Goal: Task Accomplishment & Management: Complete application form

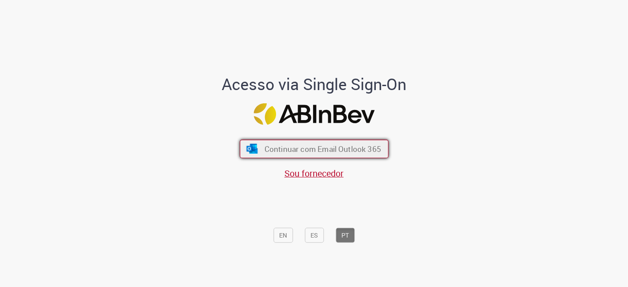
click at [332, 157] on button "Continuar com Email Outlook 365" at bounding box center [314, 149] width 149 height 19
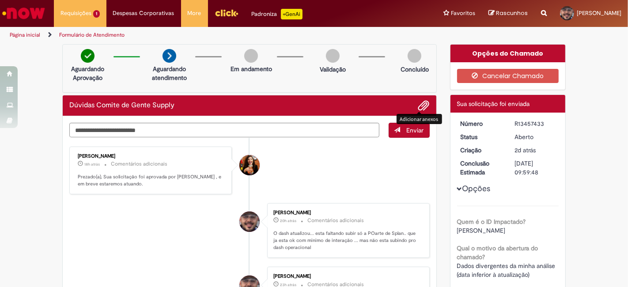
click at [419, 104] on span "Adicionar anexos" at bounding box center [424, 106] width 11 height 11
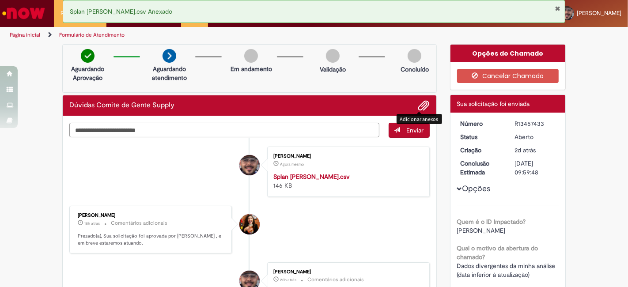
click at [235, 125] on textarea "Digite sua mensagem aqui..." at bounding box center [224, 130] width 310 height 15
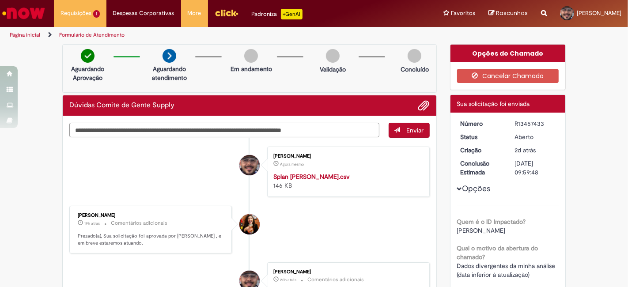
type textarea "**********"
